Goal: Navigation & Orientation: Find specific page/section

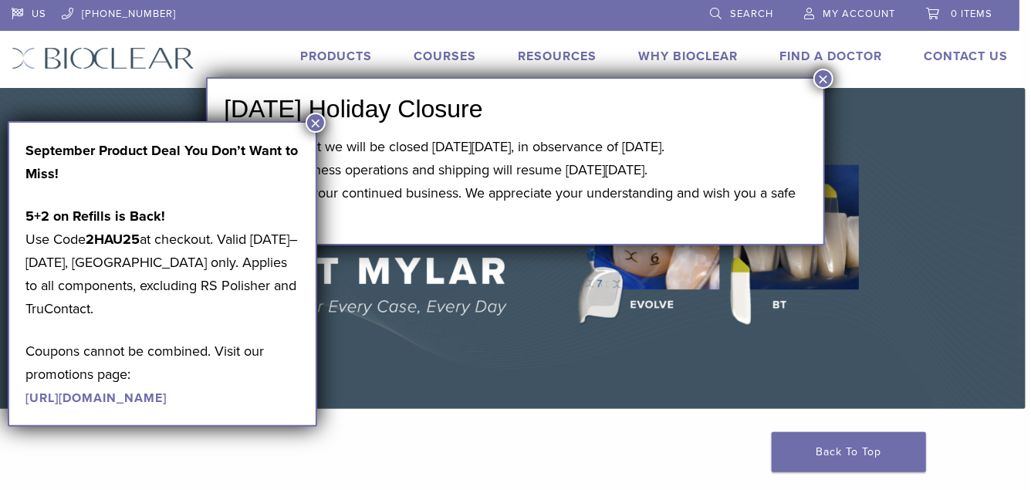
click at [820, 73] on button "×" at bounding box center [823, 79] width 20 height 20
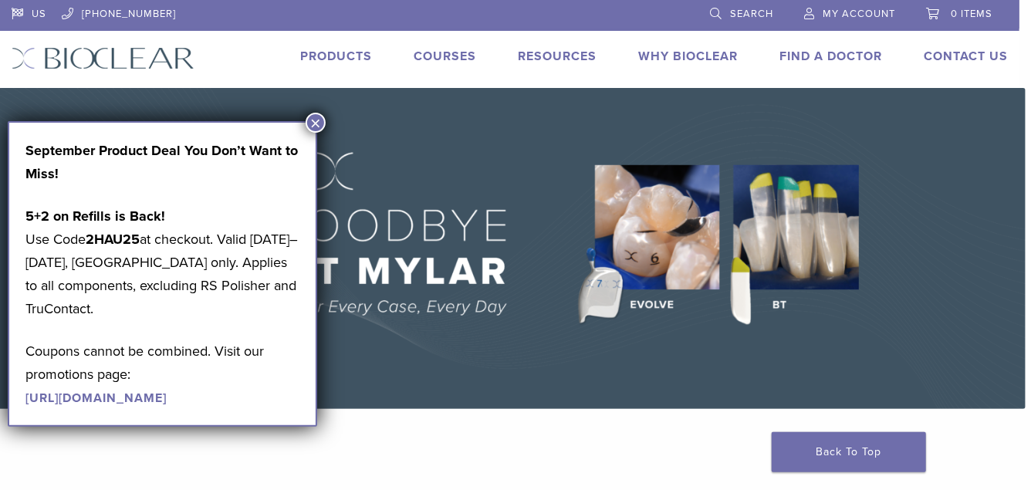
click at [314, 116] on button "×" at bounding box center [316, 123] width 20 height 20
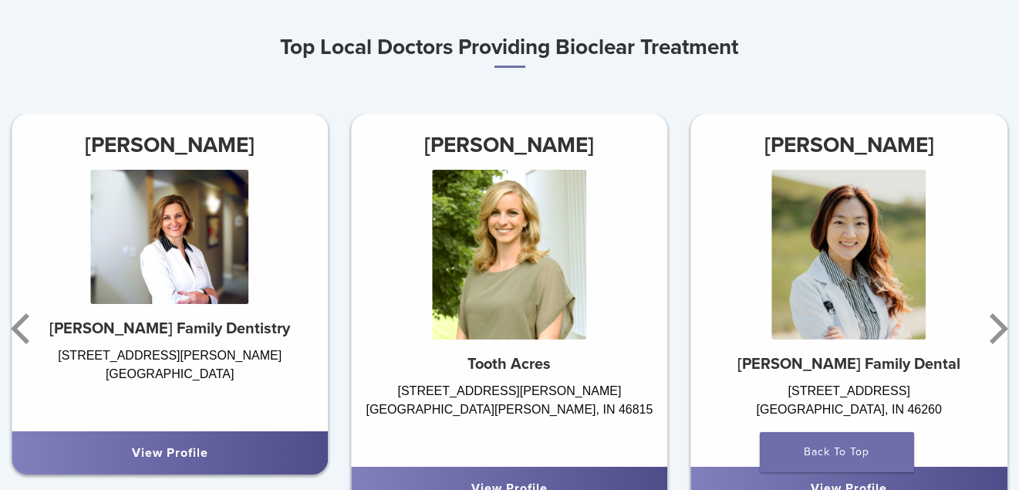
scroll to position [926, 0]
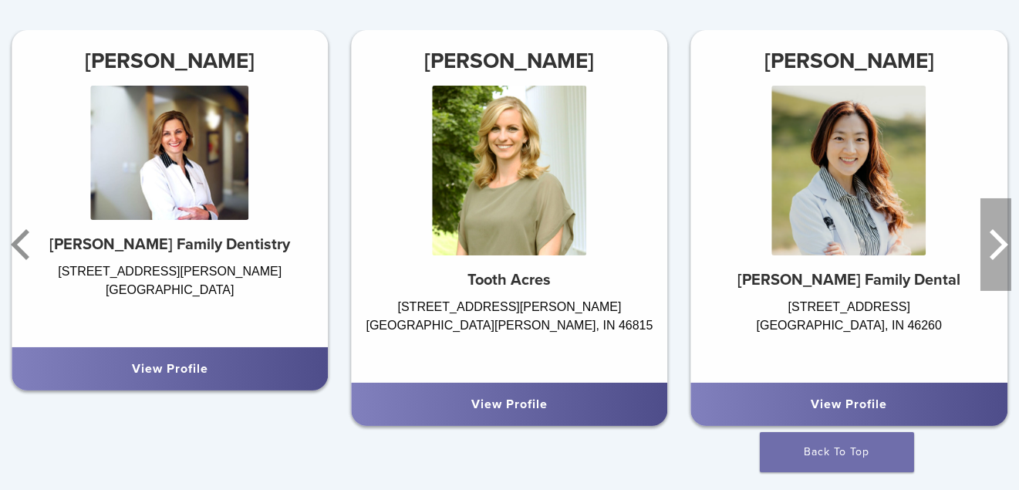
click at [991, 291] on icon "Next" at bounding box center [996, 244] width 31 height 93
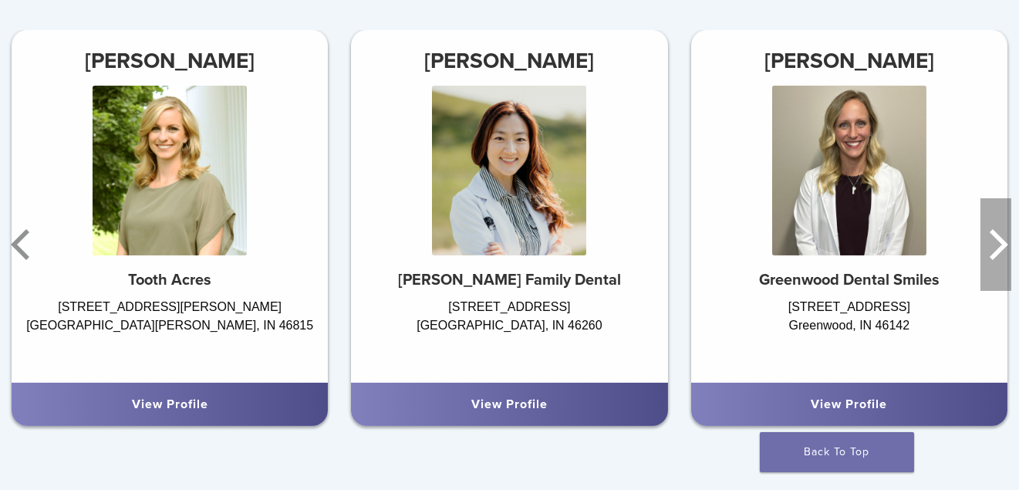
click at [991, 291] on icon "Next" at bounding box center [996, 244] width 31 height 93
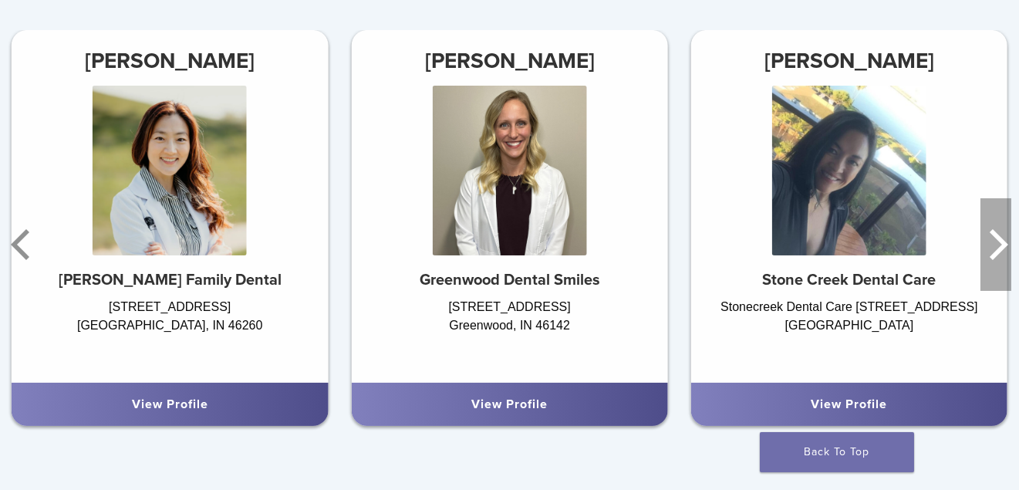
click at [991, 291] on icon "Next" at bounding box center [996, 244] width 31 height 93
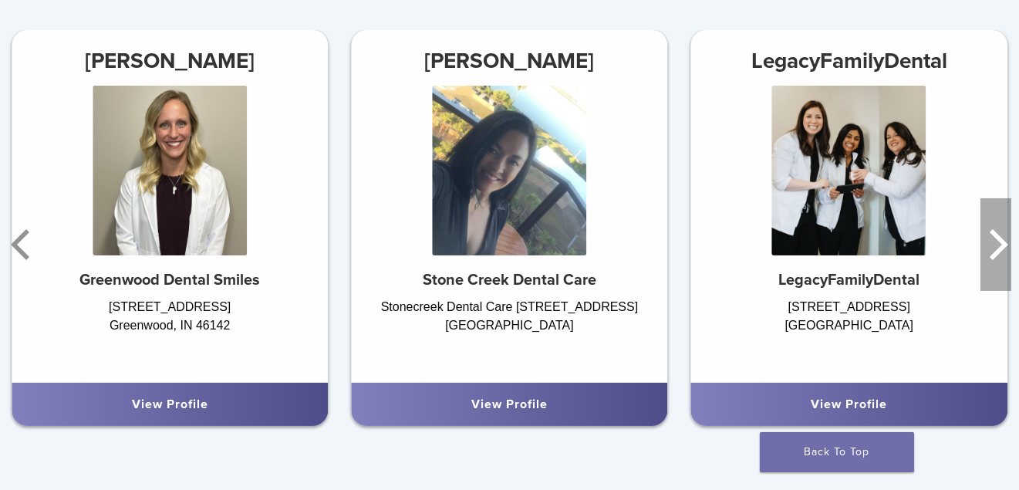
click at [991, 291] on icon "Next" at bounding box center [996, 244] width 31 height 93
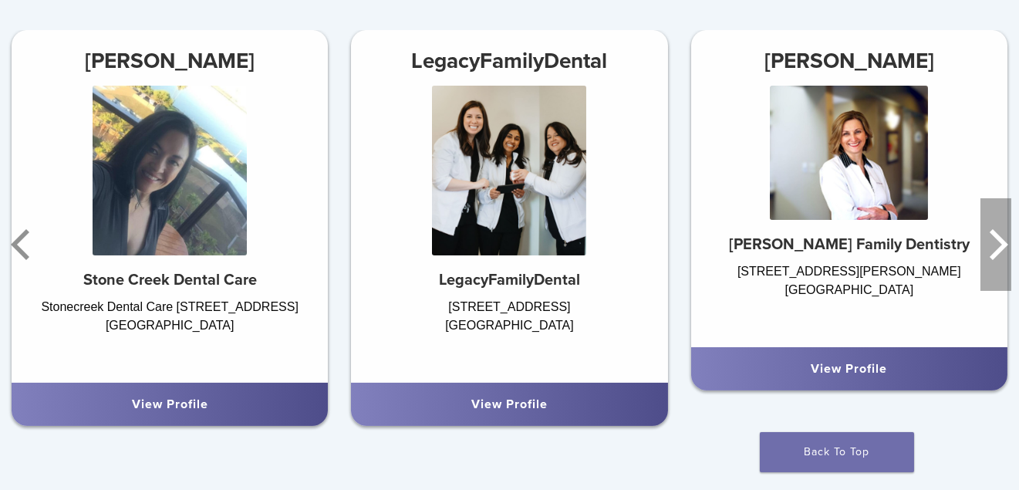
click at [991, 291] on icon "Next" at bounding box center [996, 244] width 31 height 93
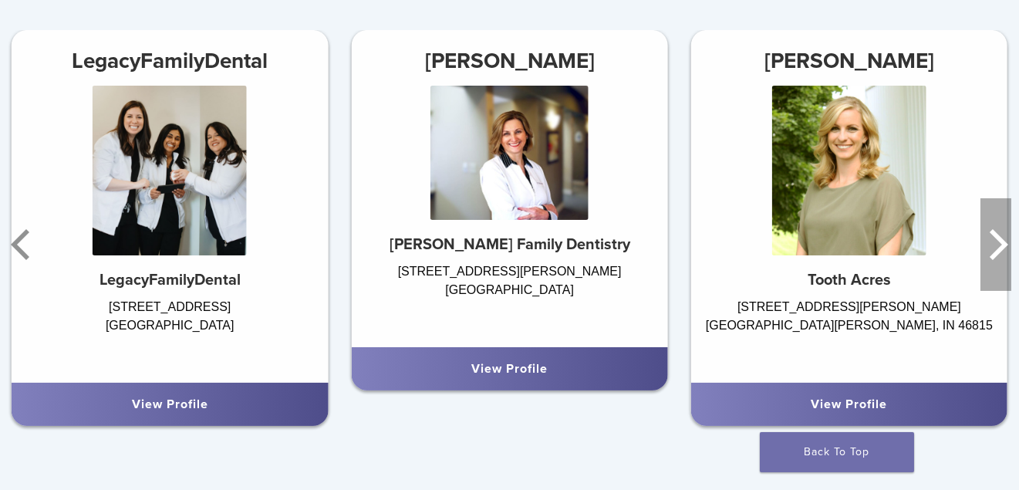
click at [991, 291] on icon "Next" at bounding box center [996, 244] width 31 height 93
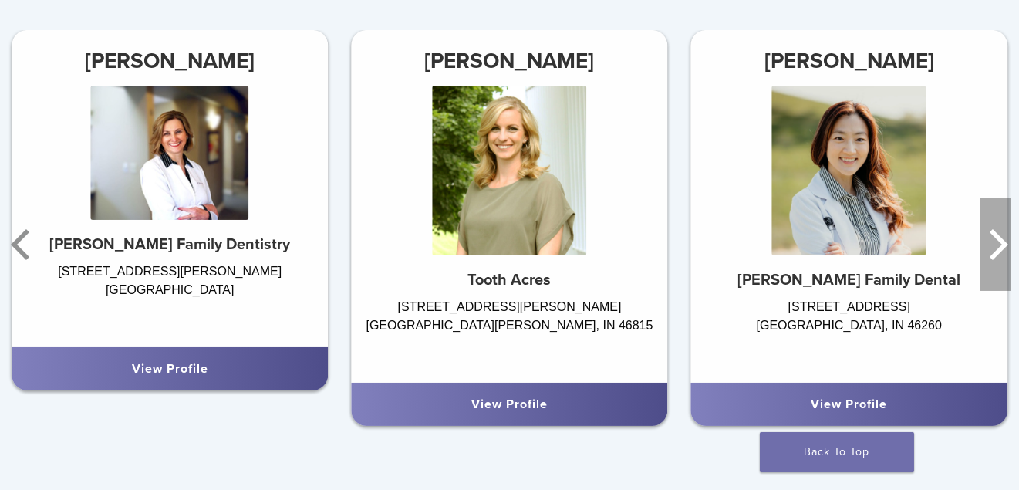
click at [991, 291] on icon "Next" at bounding box center [996, 244] width 31 height 93
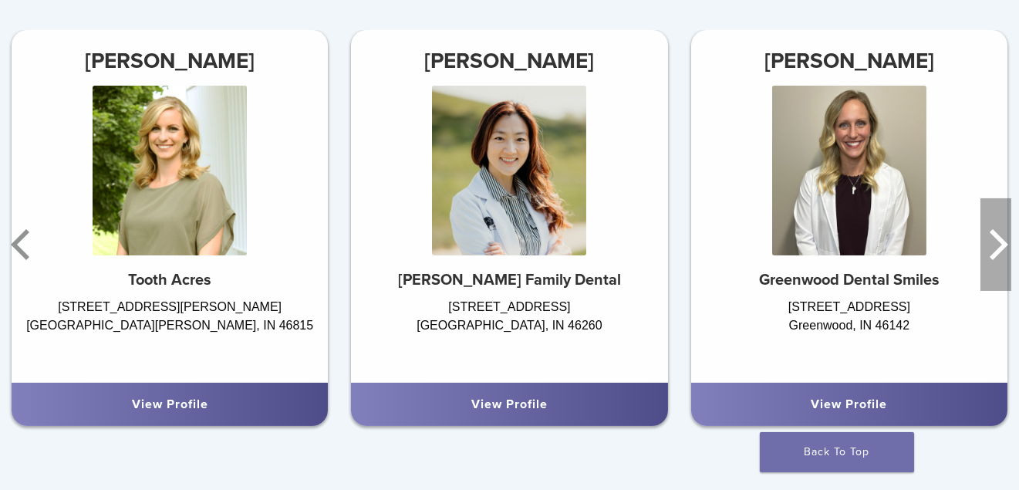
click at [991, 291] on icon "Next" at bounding box center [996, 244] width 31 height 93
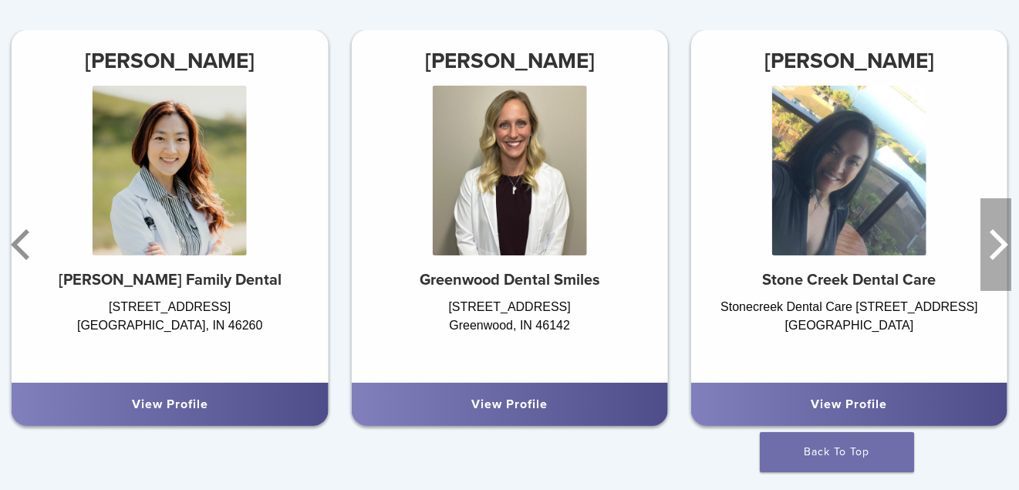
click at [991, 291] on icon "Next" at bounding box center [996, 244] width 31 height 93
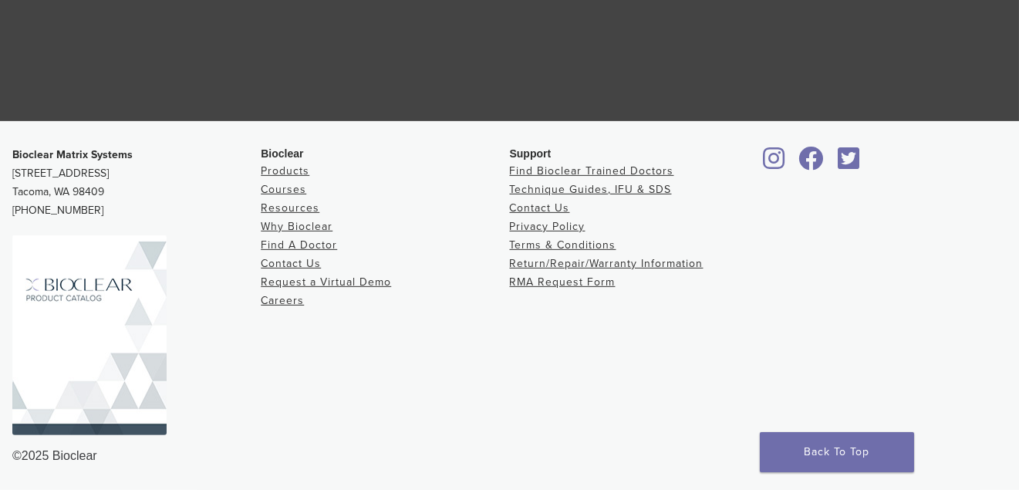
scroll to position [3373, 0]
click at [285, 164] on link "Products" at bounding box center [285, 170] width 49 height 13
click at [320, 220] on link "Why Bioclear" at bounding box center [297, 226] width 72 height 13
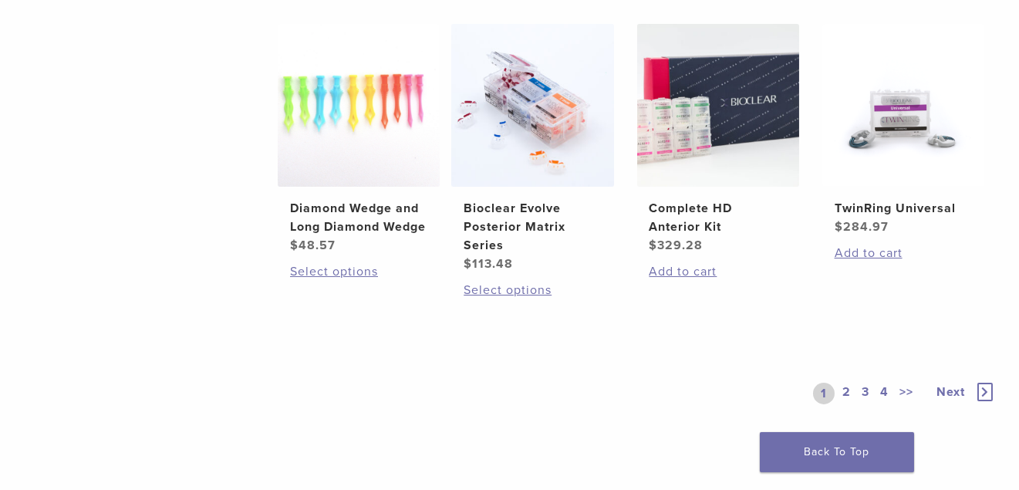
scroll to position [1312, 0]
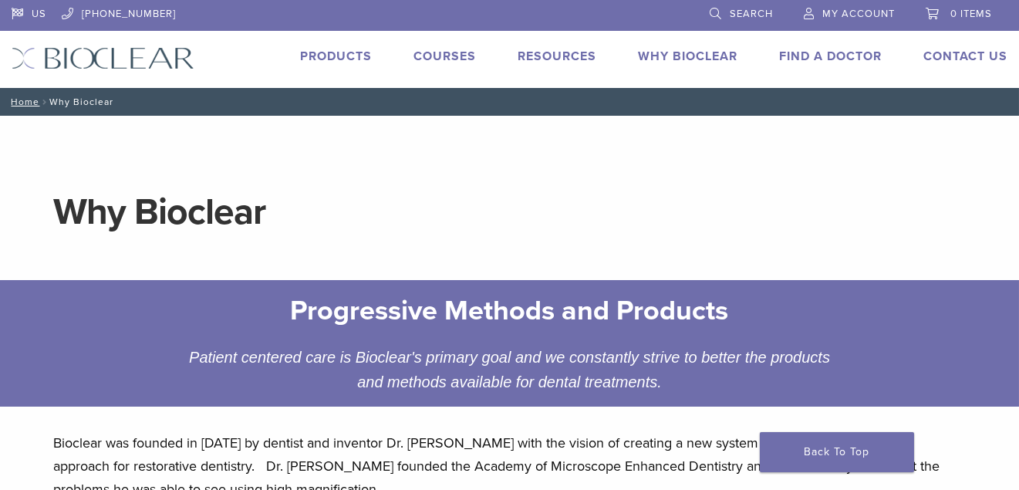
click at [647, 62] on link "Why Bioclear" at bounding box center [688, 56] width 100 height 15
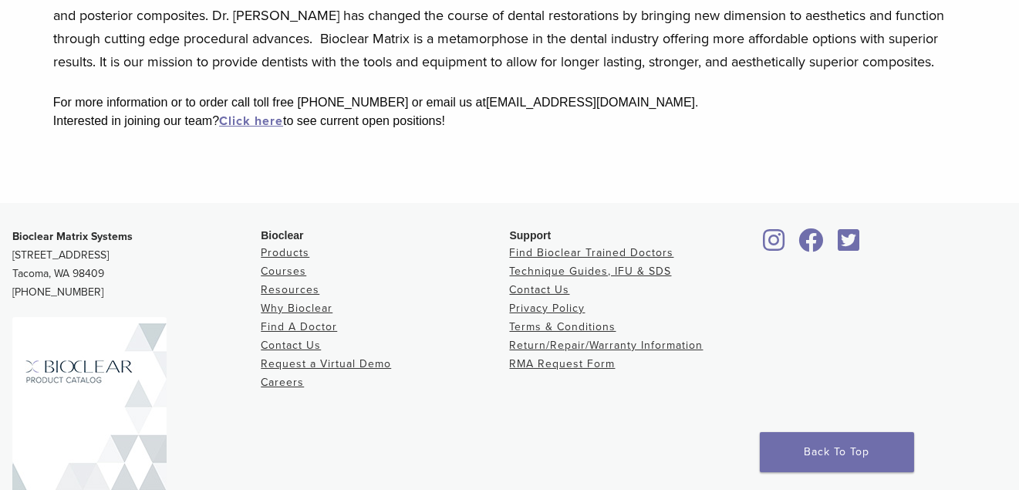
scroll to position [617, 0]
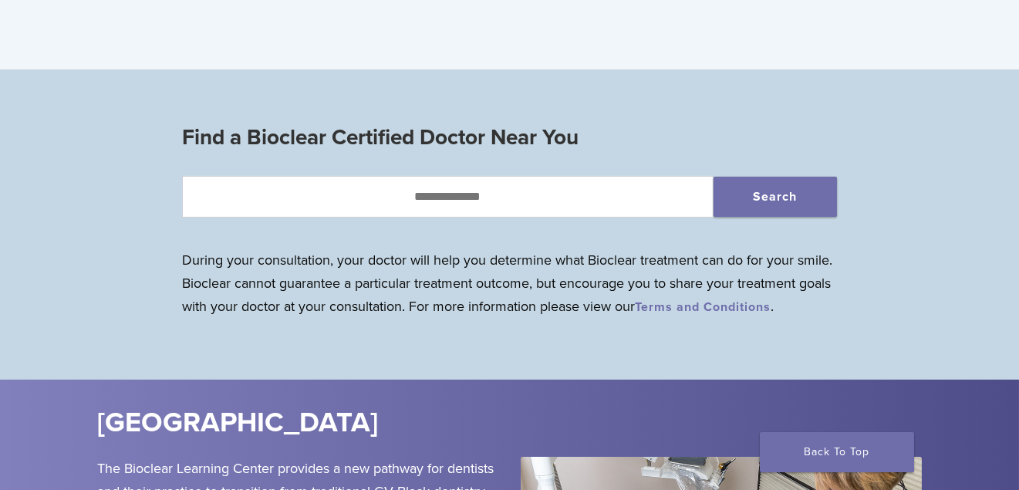
scroll to position [1389, 0]
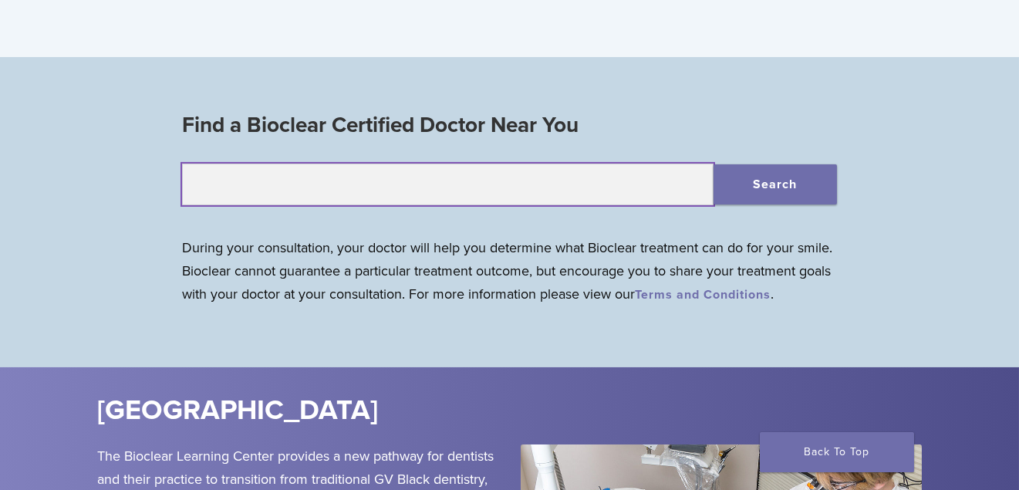
click at [397, 205] on input "text" at bounding box center [448, 185] width 532 height 42
type input "**********"
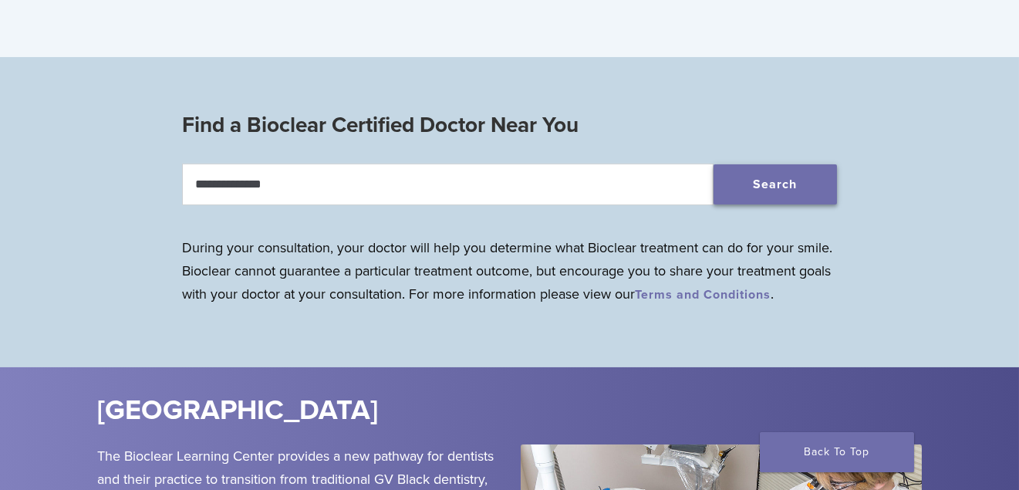
click at [783, 204] on button "Search" at bounding box center [775, 184] width 123 height 40
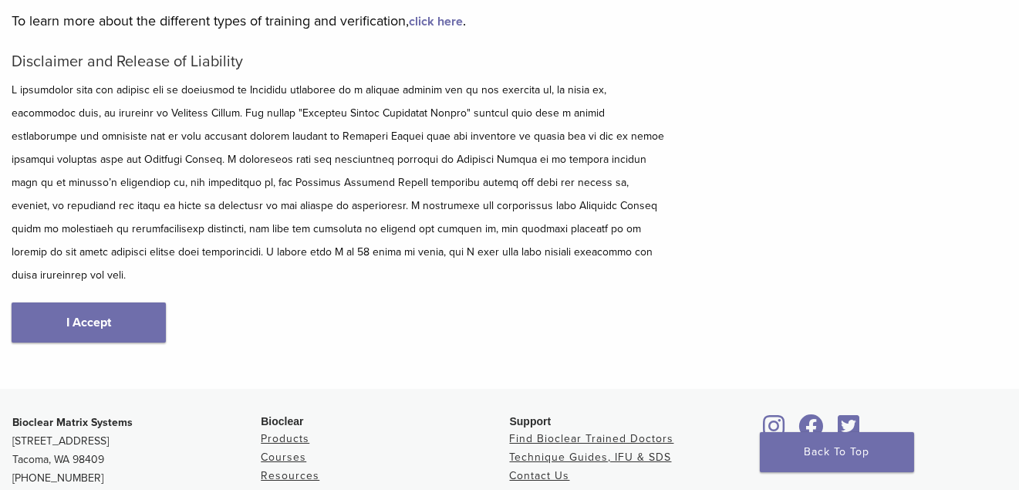
scroll to position [182, 0]
click at [103, 340] on link "I Accept" at bounding box center [89, 323] width 154 height 40
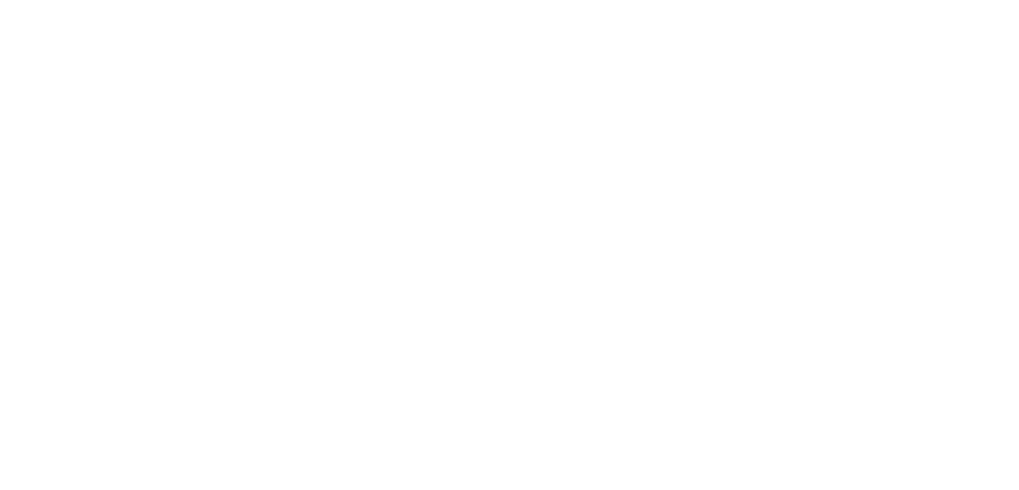
scroll to position [539, 0]
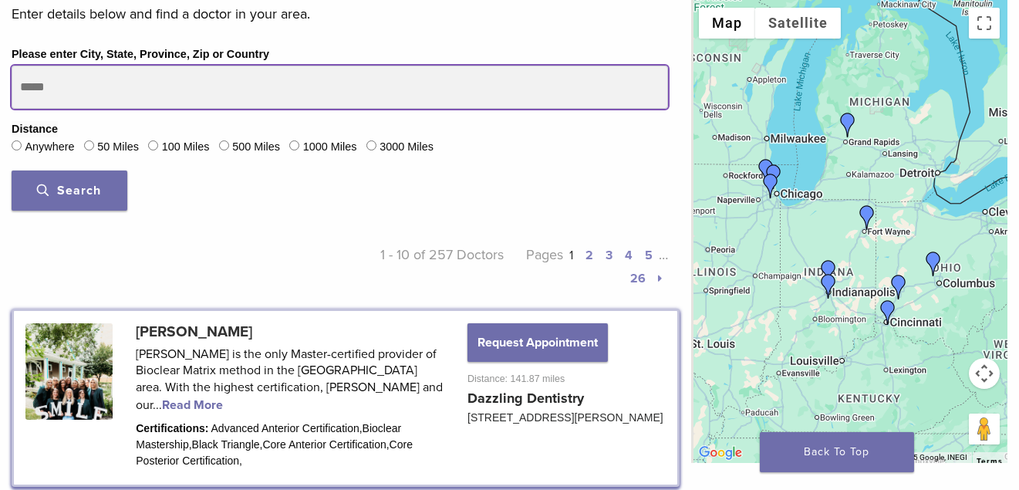
drag, startPoint x: 22, startPoint y: 187, endPoint x: 79, endPoint y: 181, distance: 56.6
click at [79, 109] on input "Please enter City, State, Province, Zip or Country" at bounding box center [340, 87] width 657 height 43
type input "**********"
click at [12, 171] on button "Search" at bounding box center [70, 191] width 116 height 40
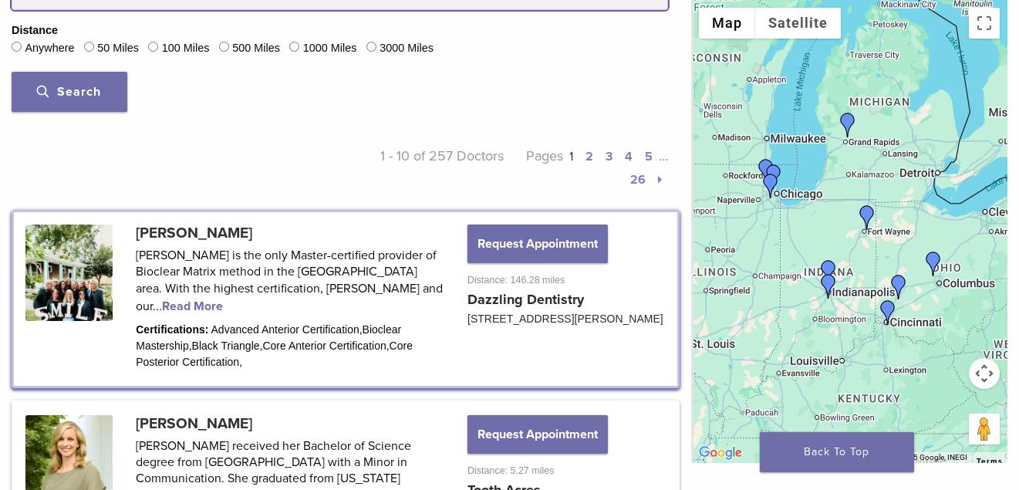
scroll to position [694, 0]
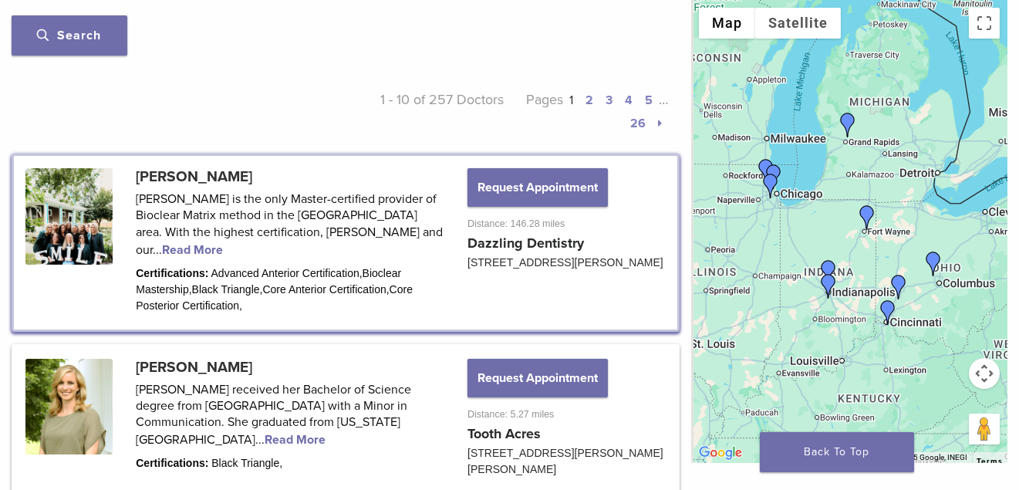
click at [57, 43] on span "Search" at bounding box center [70, 35] width 64 height 15
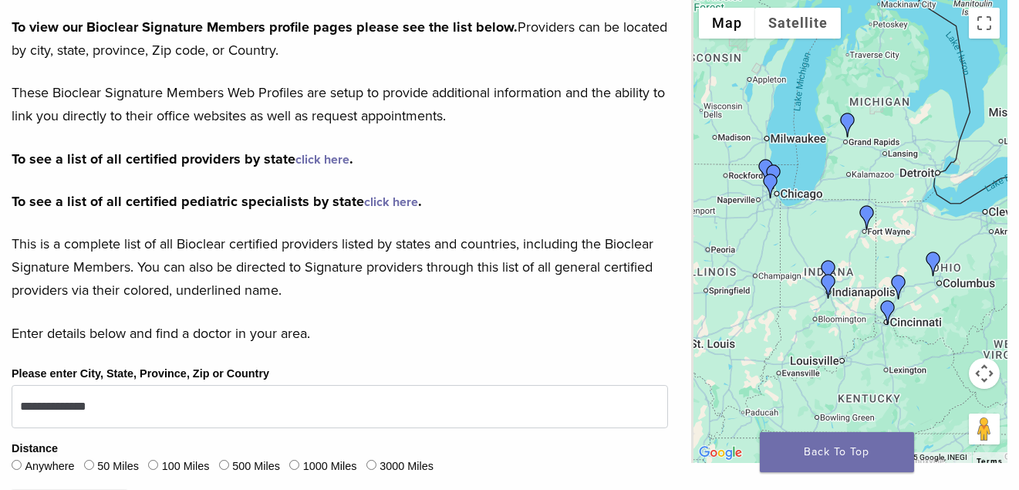
scroll to position [298, 0]
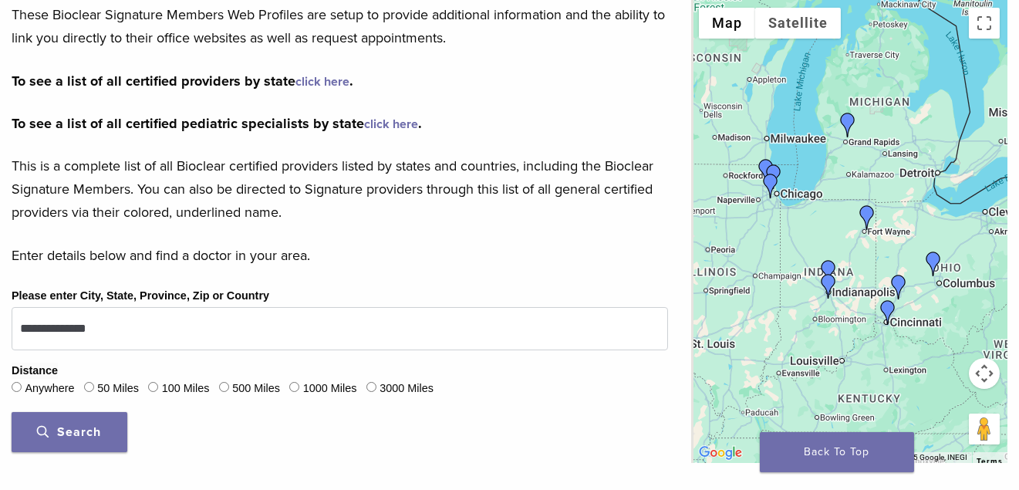
click at [349, 89] on link "click here" at bounding box center [322, 81] width 54 height 15
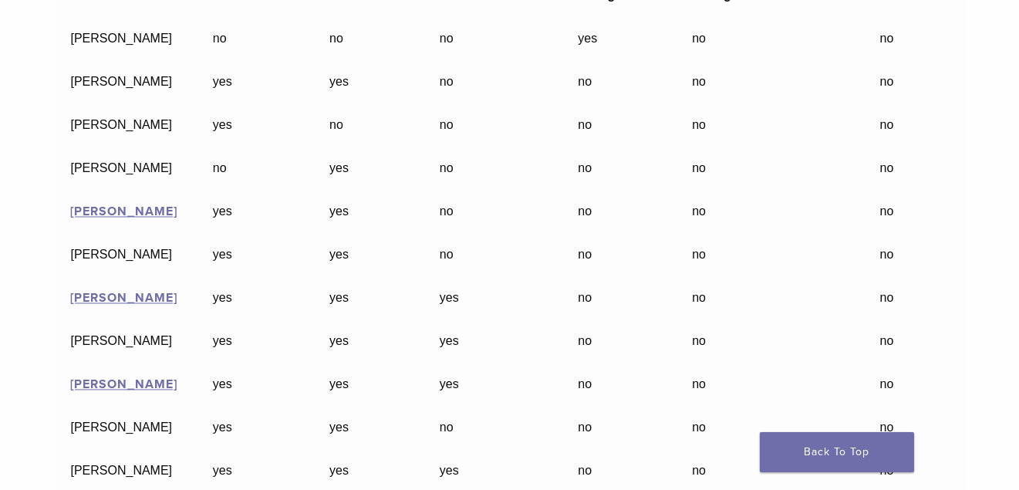
scroll to position [35514, 0]
